Goal: Task Accomplishment & Management: Complete application form

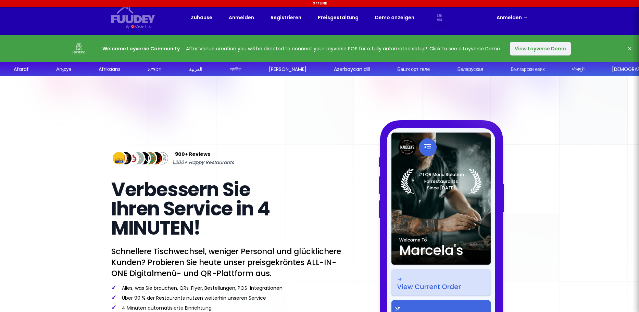
select select "de"
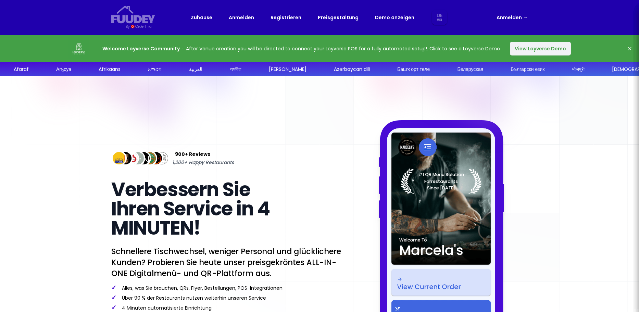
select select "de"
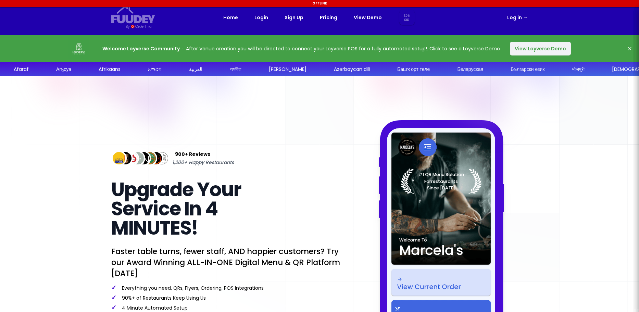
select select "de"
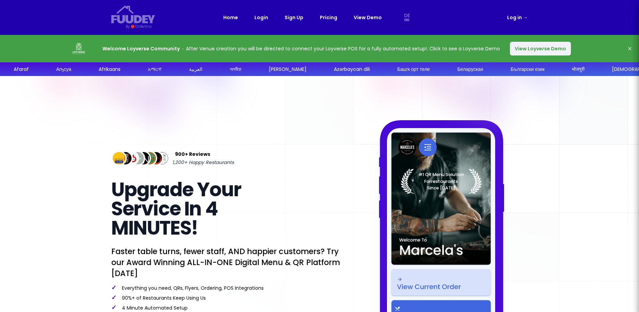
select select "de"
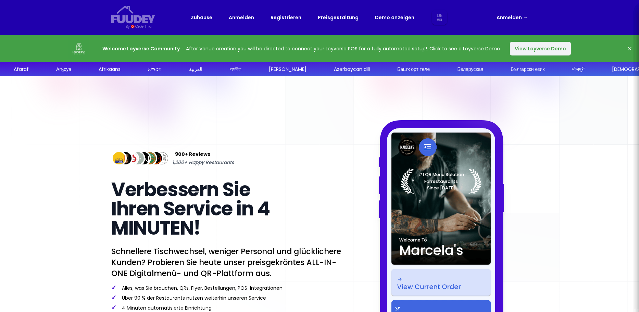
select select "de"
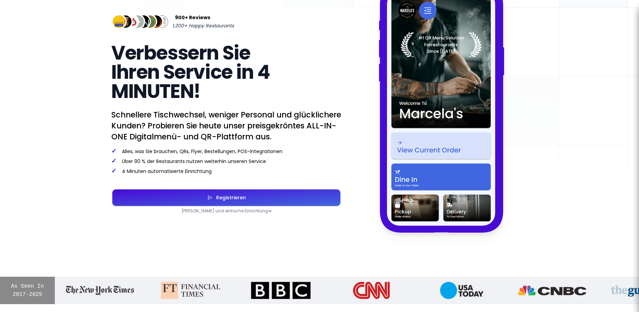
scroll to position [137, 0]
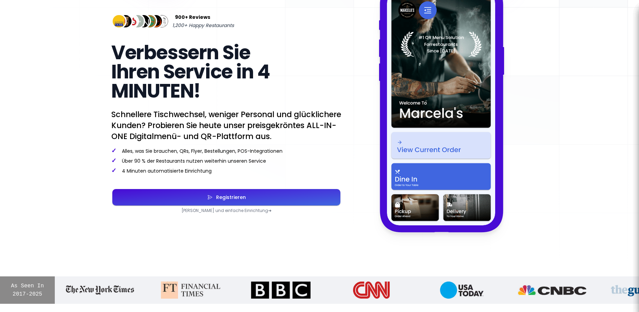
click at [220, 200] on div "Registrieren" at bounding box center [229, 197] width 33 height 5
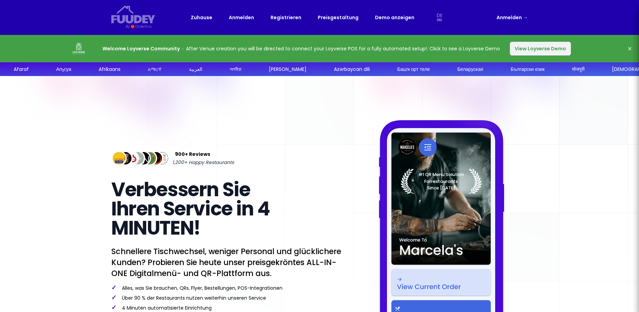
select select "de"
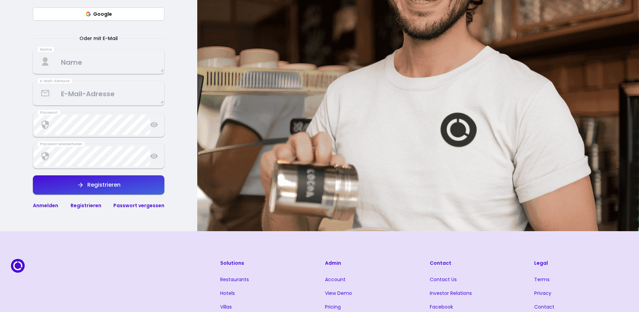
scroll to position [137, 0]
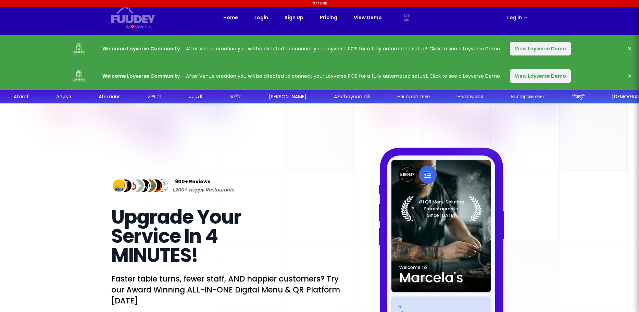
select select "de"
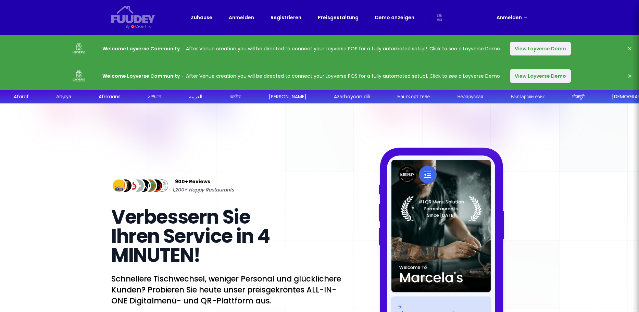
select select "de"
click at [629, 49] on icon "button" at bounding box center [629, 48] width 5 height 5
select select "de"
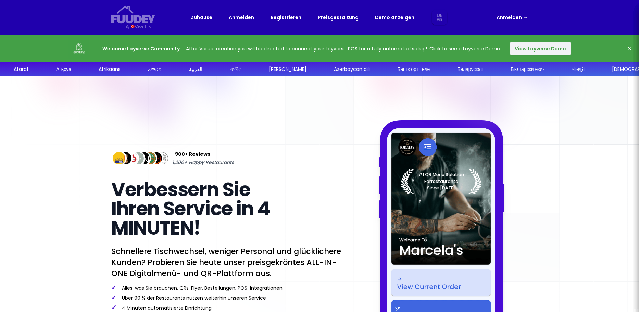
click at [630, 48] on icon "button" at bounding box center [629, 48] width 5 height 5
select select "de"
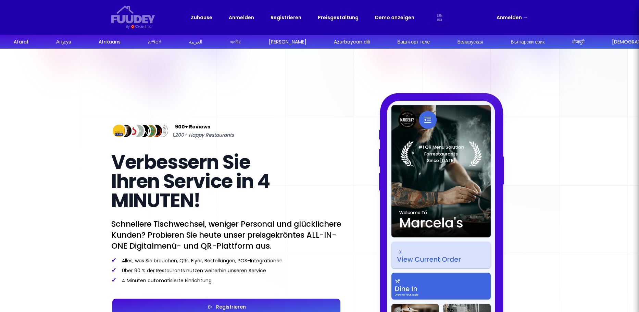
click at [344, 19] on link "Preisgestaltung" at bounding box center [338, 17] width 41 height 8
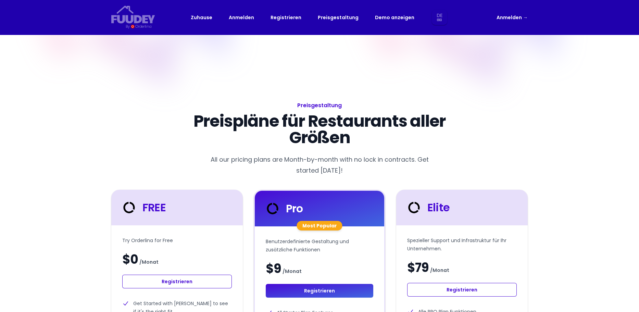
select select "de"
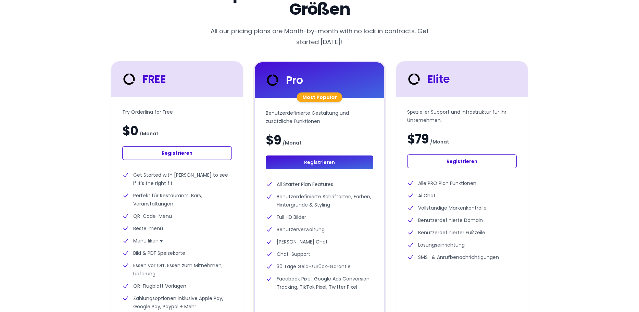
scroll to position [137, 0]
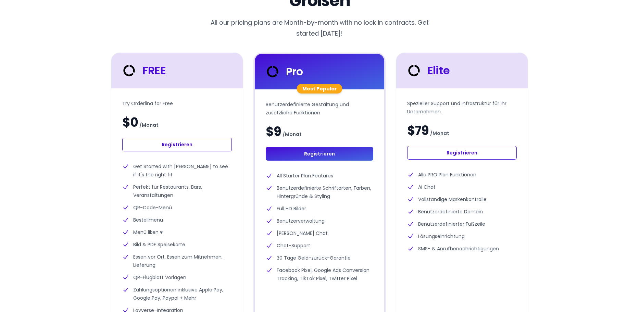
click at [193, 145] on link "Registrieren" at bounding box center [177, 145] width 110 height 14
select select "de"
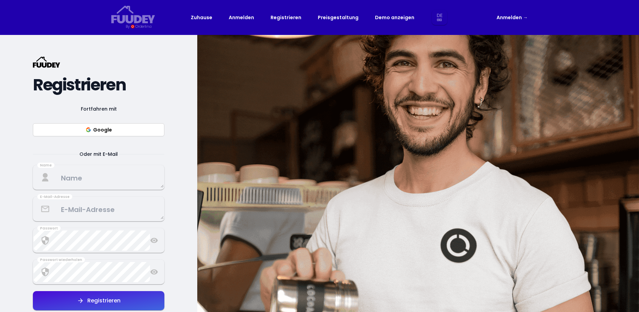
select select "de"
click at [114, 130] on button "Google" at bounding box center [99, 129] width 132 height 13
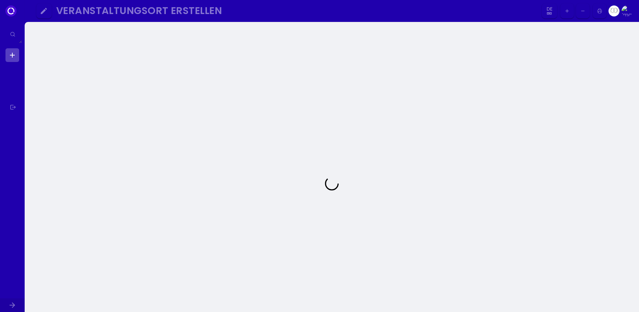
select select "de"
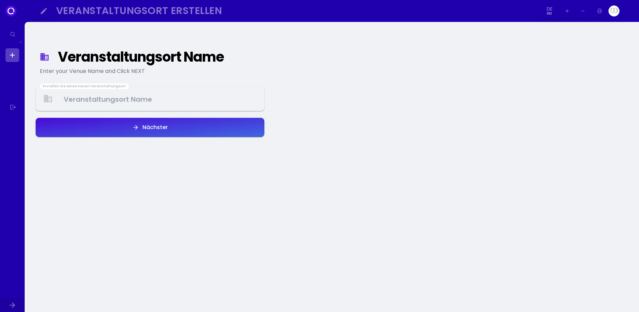
click at [140, 99] on Venue at bounding box center [149, 99] width 227 height 20
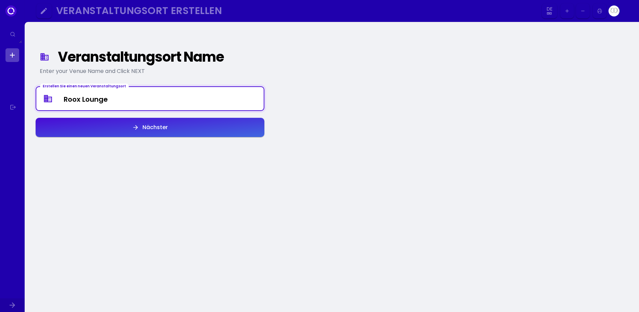
type Venue "Roox Lounge"
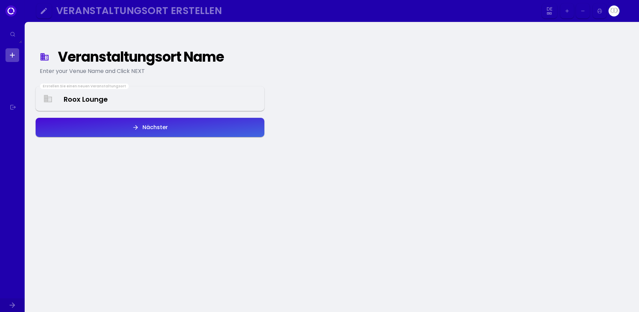
click at [128, 125] on button "Nächster" at bounding box center [150, 127] width 229 height 19
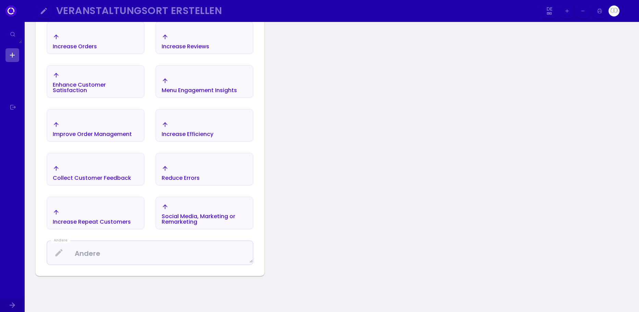
scroll to position [79, 0]
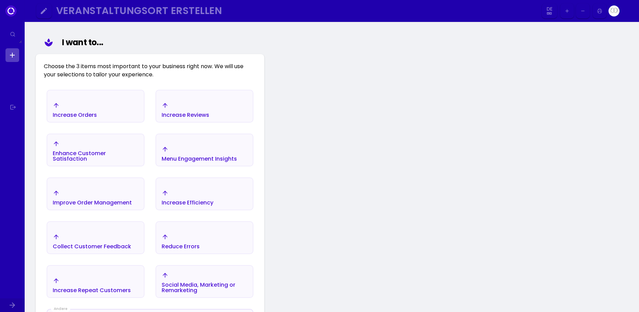
click at [106, 107] on div "Increase Orders" at bounding box center [95, 110] width 97 height 24
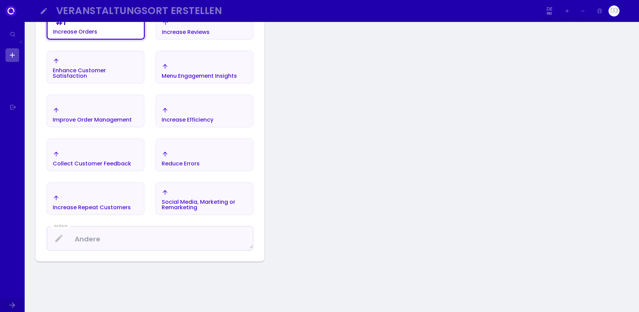
scroll to position [171, 0]
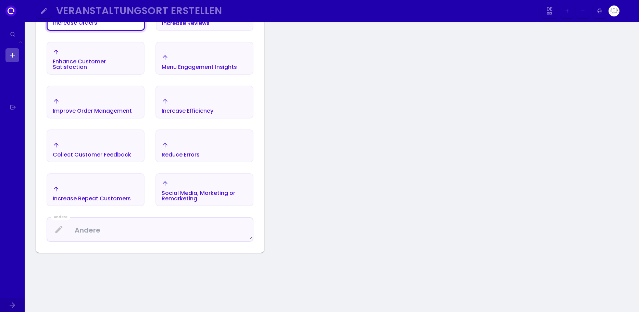
click at [97, 26] on div "Increase Repeat Customers" at bounding box center [75, 22] width 44 height 5
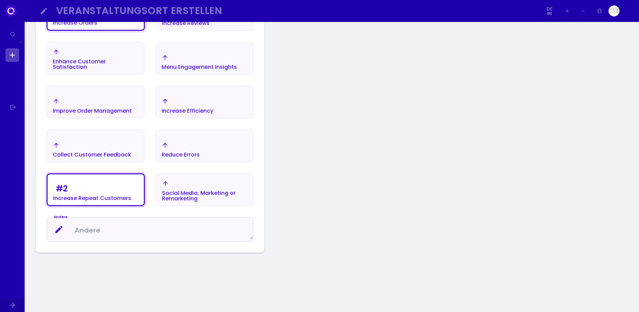
click at [110, 232] on textarea at bounding box center [150, 230] width 206 height 20
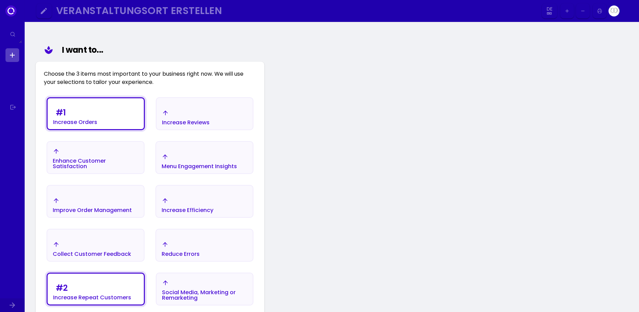
scroll to position [69, 0]
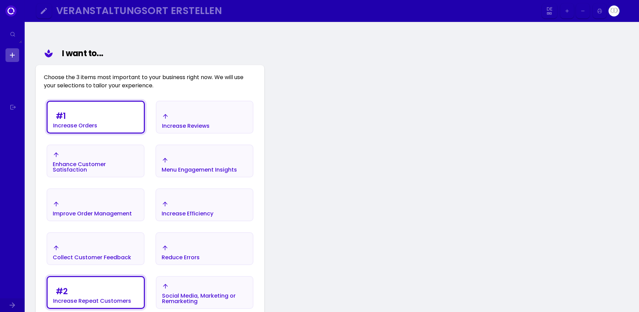
click at [116, 133] on div "Improve Order Management" at bounding box center [96, 118] width 96 height 27
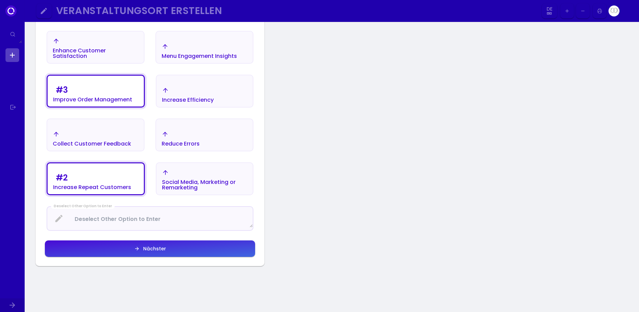
scroll to position [206, 0]
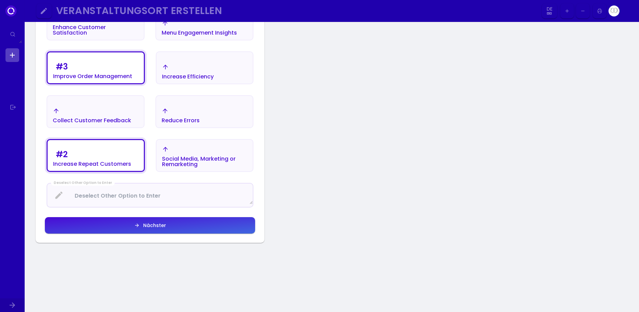
click at [137, 223] on icon "button" at bounding box center [136, 225] width 5 height 5
select select "de"
